Goal: Information Seeking & Learning: Learn about a topic

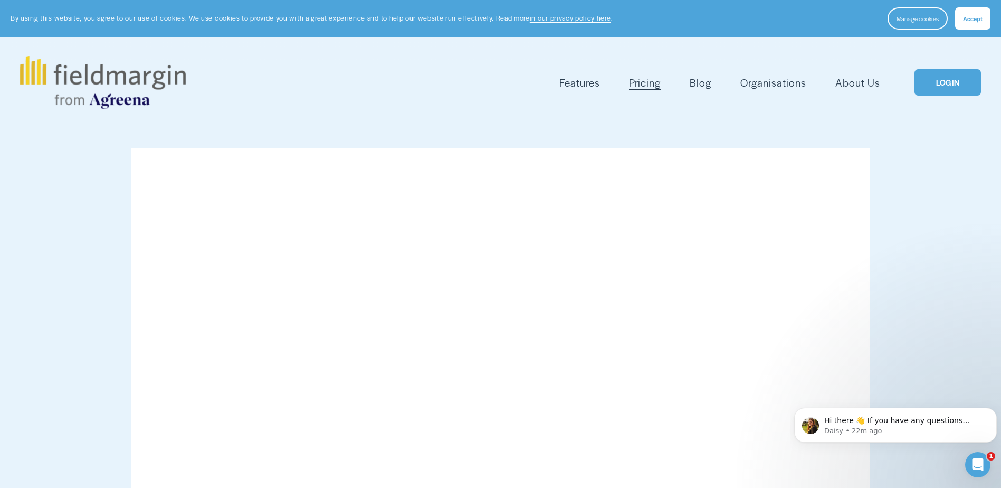
scroll to position [17, 0]
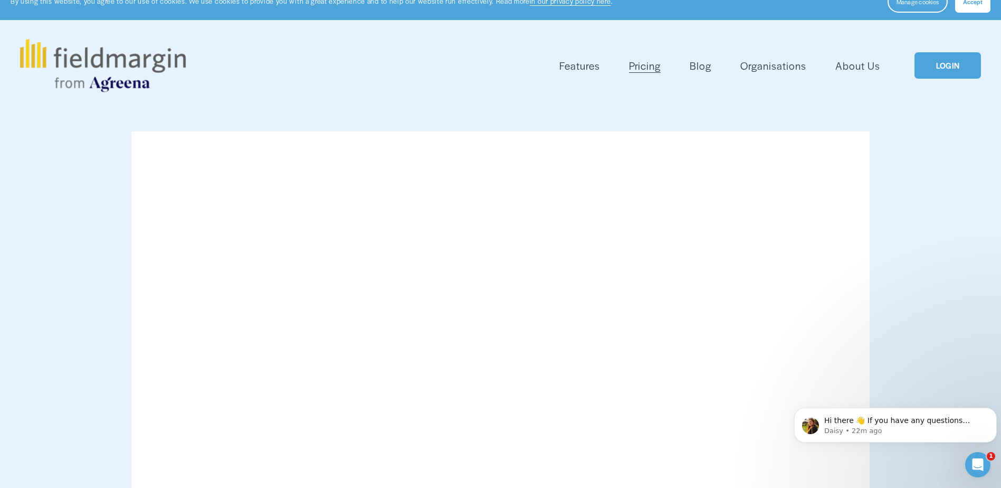
click at [569, 70] on span "Features" at bounding box center [579, 65] width 41 height 15
click at [0, 0] on span "Mapping" at bounding box center [0, 0] width 0 height 0
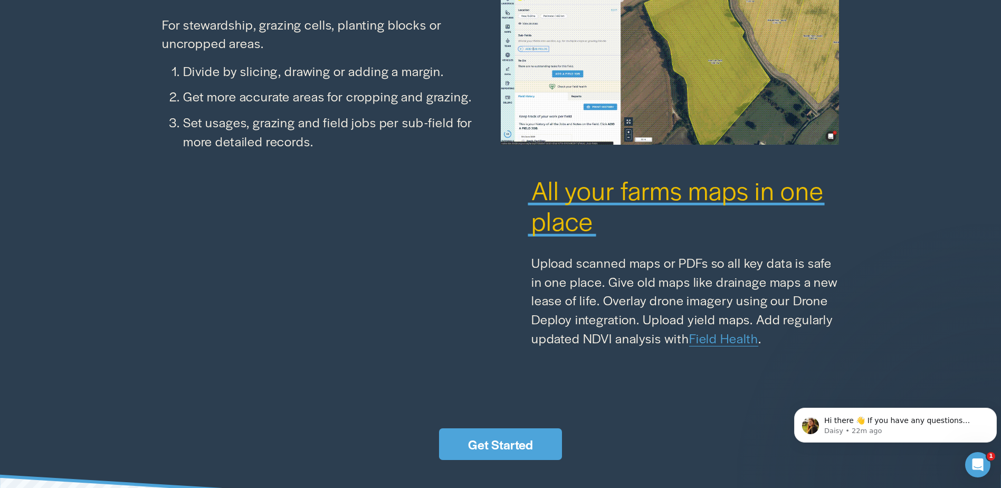
scroll to position [1661, 0]
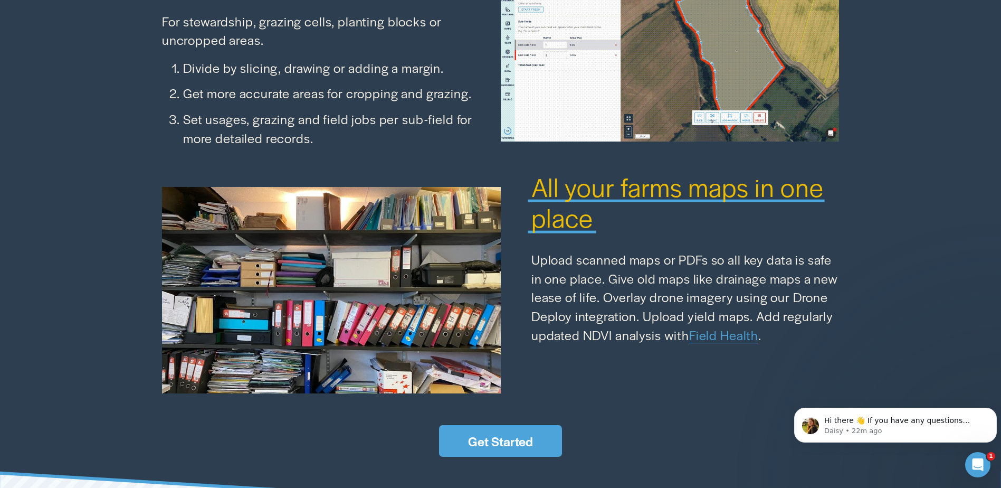
drag, startPoint x: 986, startPoint y: 348, endPoint x: 983, endPoint y: 378, distance: 30.1
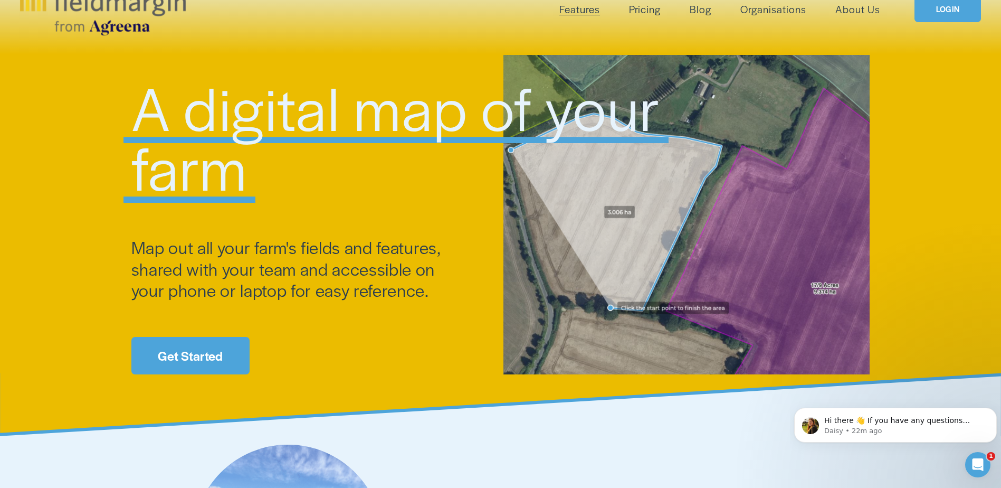
scroll to position [0, 0]
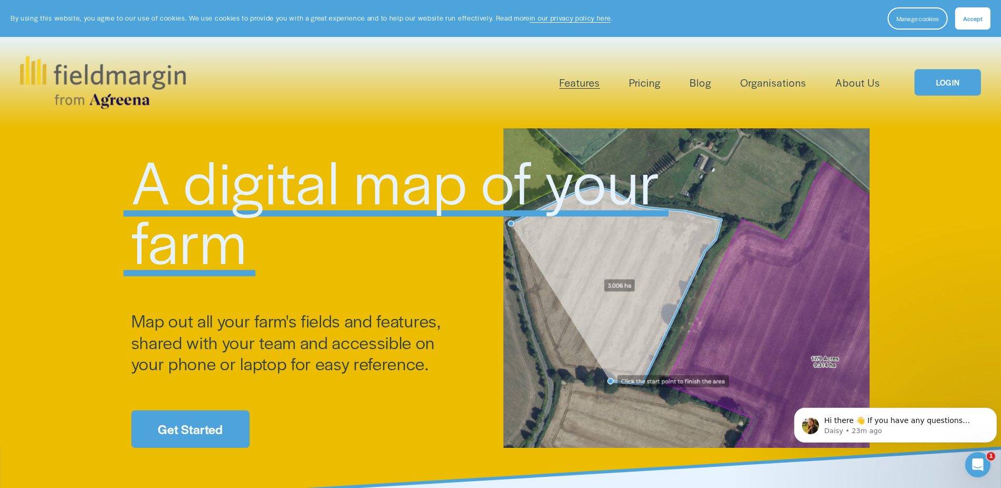
click at [652, 79] on link "Pricing" at bounding box center [645, 82] width 32 height 17
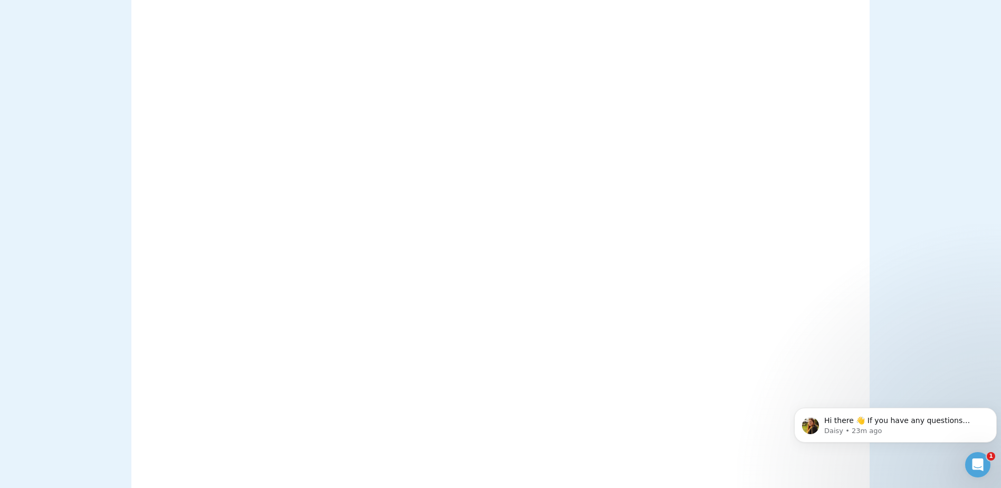
scroll to position [1154, 0]
drag, startPoint x: 999, startPoint y: 189, endPoint x: 995, endPoint y: 108, distance: 80.8
